Goal: Find specific page/section: Find specific page/section

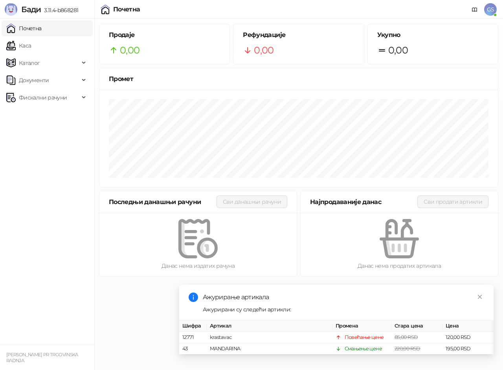
drag, startPoint x: 35, startPoint y: 44, endPoint x: 45, endPoint y: 29, distance: 17.9
click at [31, 44] on link "Каса" at bounding box center [18, 46] width 25 height 16
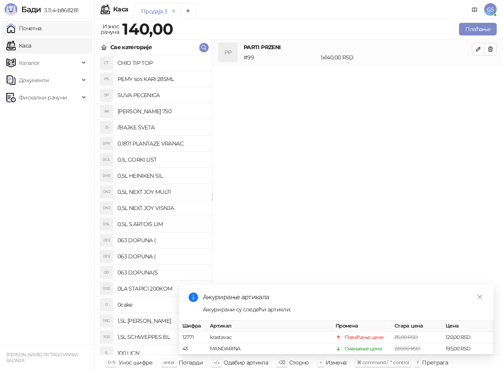
click at [42, 29] on link "Почетна" at bounding box center [23, 28] width 35 height 16
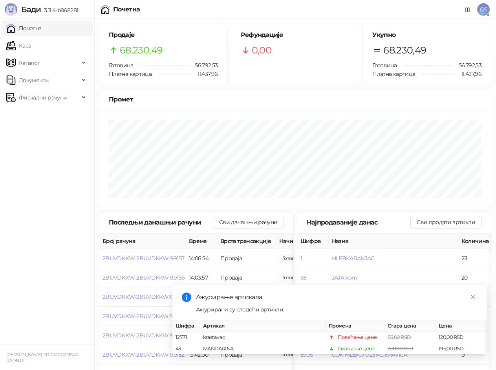
click at [42, 27] on link "Почетна" at bounding box center [23, 28] width 35 height 16
click at [31, 46] on link "Каса" at bounding box center [18, 46] width 25 height 16
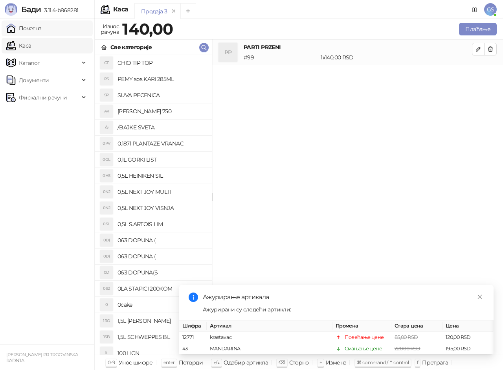
click at [42, 31] on link "Почетна" at bounding box center [23, 28] width 35 height 16
